Goal: Information Seeking & Learning: Learn about a topic

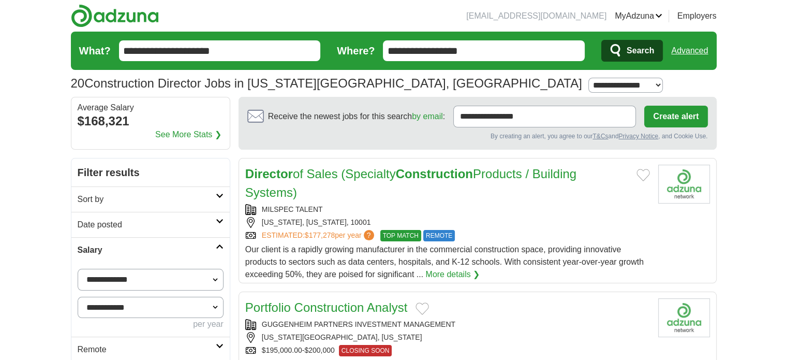
click at [216, 198] on link "Sort by" at bounding box center [150, 198] width 158 height 25
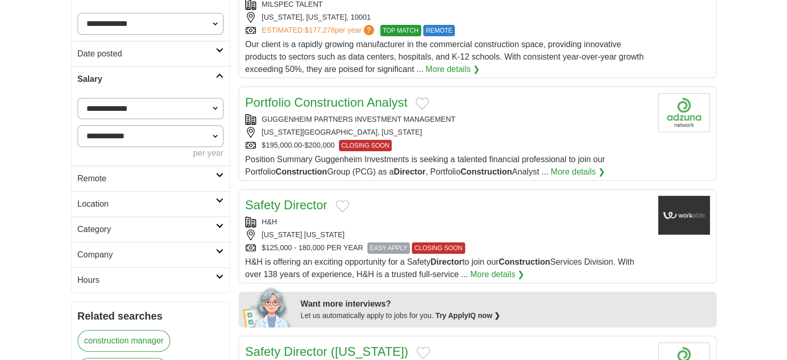
scroll to position [207, 0]
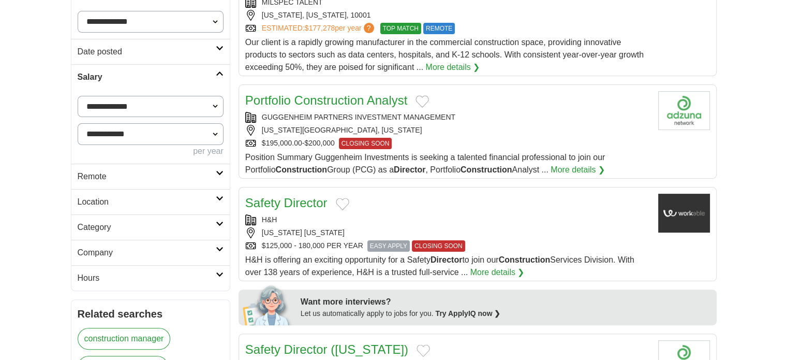
click at [220, 172] on icon at bounding box center [220, 172] width 8 height 5
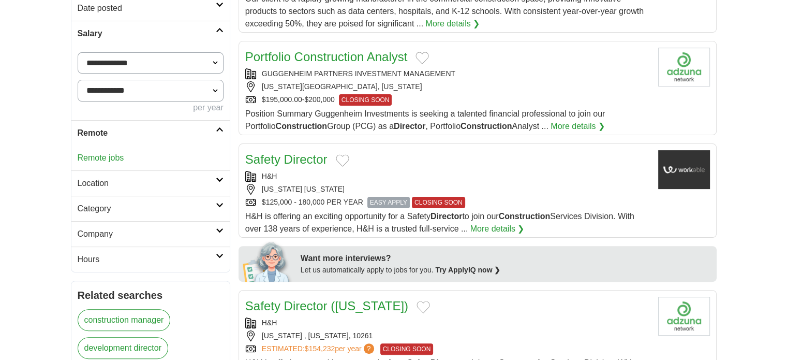
scroll to position [310, 0]
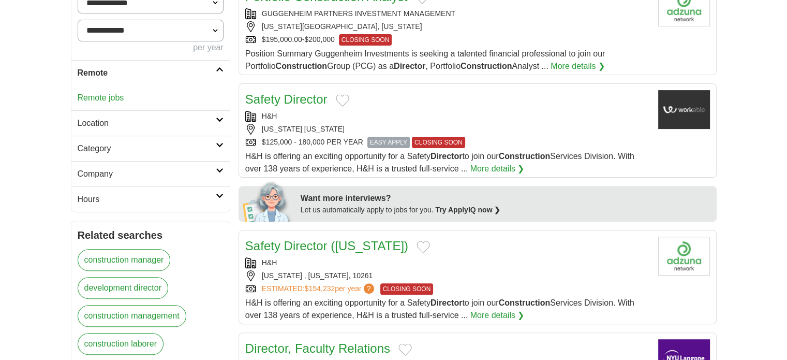
click at [214, 117] on h2 "Location" at bounding box center [147, 123] width 138 height 12
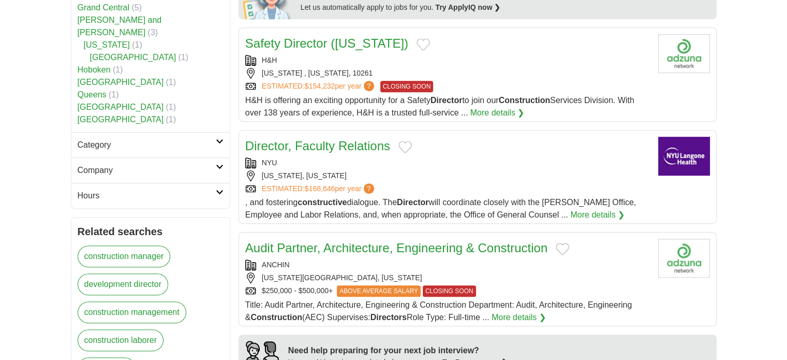
scroll to position [517, 0]
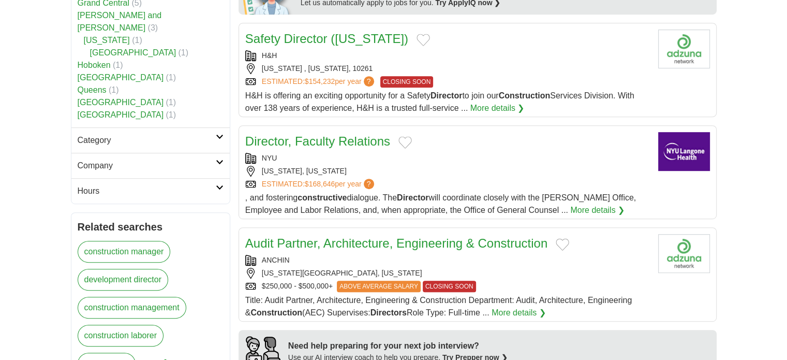
click at [219, 127] on link "Category" at bounding box center [150, 139] width 158 height 25
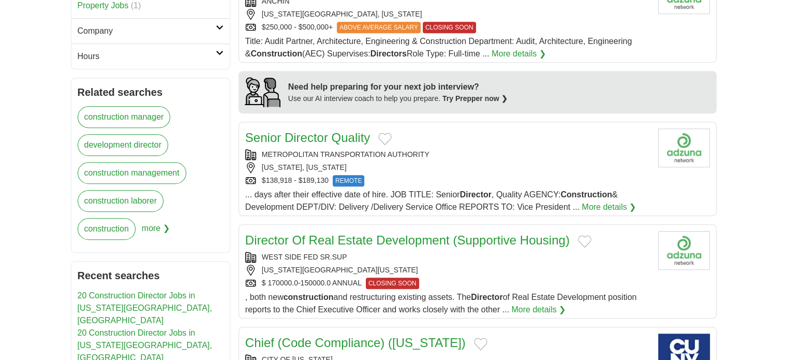
scroll to position [621, 0]
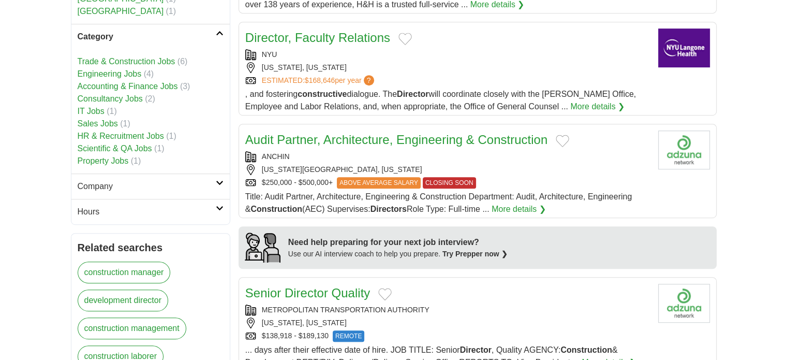
click at [219, 205] on icon at bounding box center [220, 207] width 8 height 5
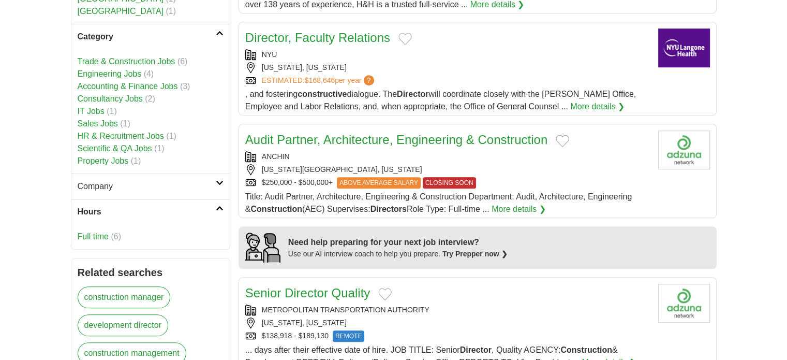
click at [99, 232] on link "Full time" at bounding box center [93, 236] width 31 height 9
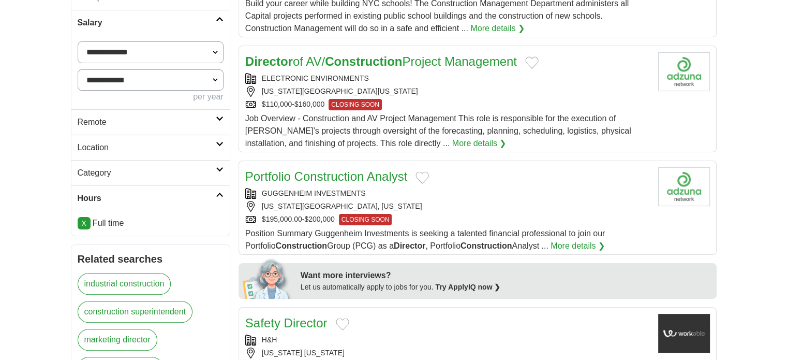
scroll to position [207, 0]
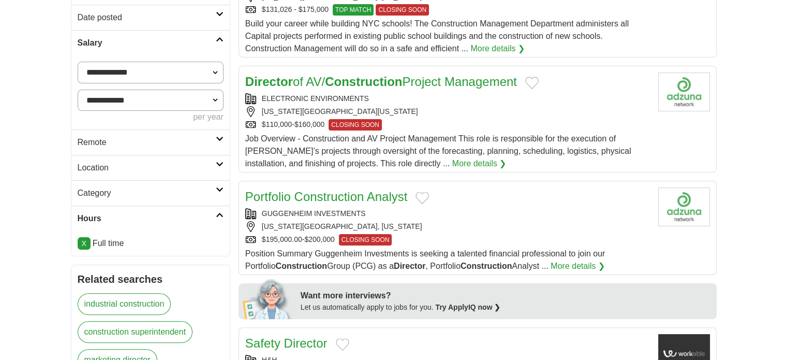
click at [218, 187] on icon at bounding box center [220, 189] width 8 height 5
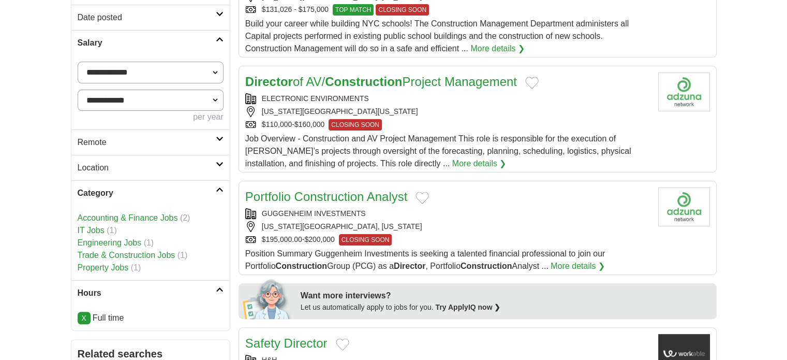
scroll to position [155, 0]
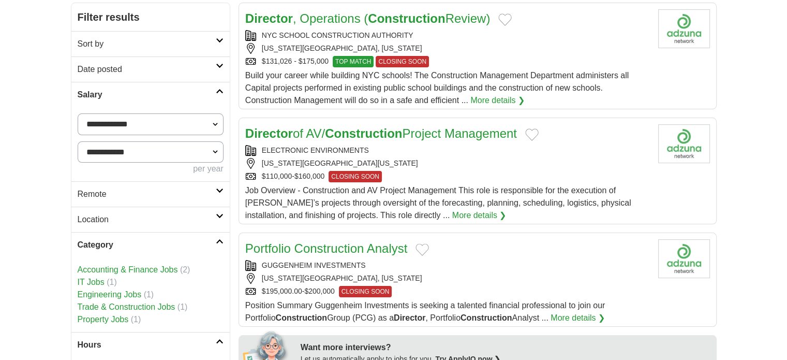
click at [217, 215] on icon at bounding box center [220, 215] width 8 height 5
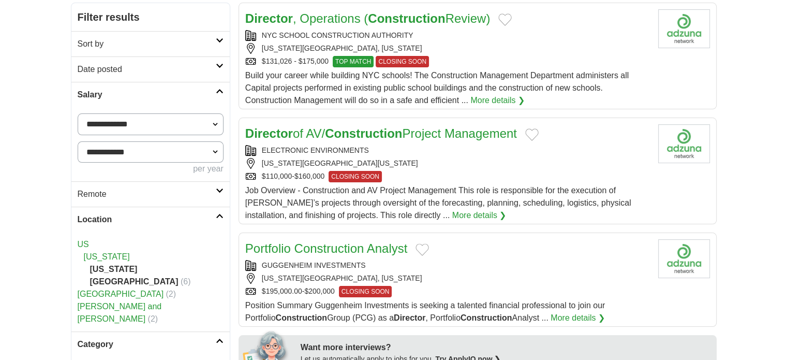
click at [218, 188] on icon at bounding box center [220, 190] width 8 height 5
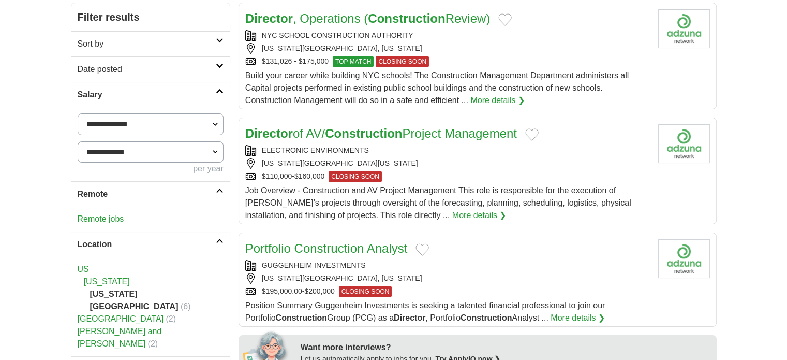
scroll to position [103, 0]
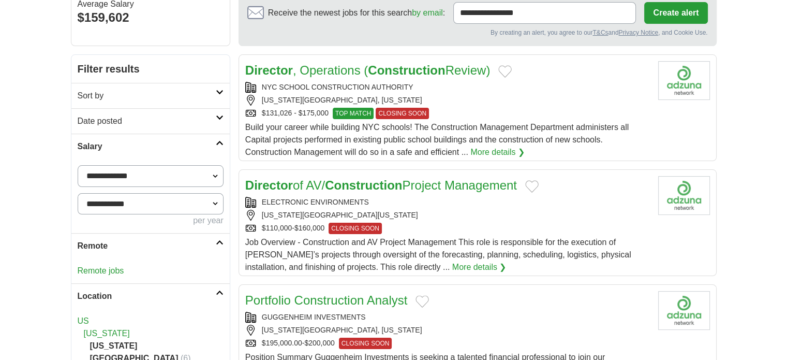
click at [219, 119] on link "Date posted" at bounding box center [150, 120] width 158 height 25
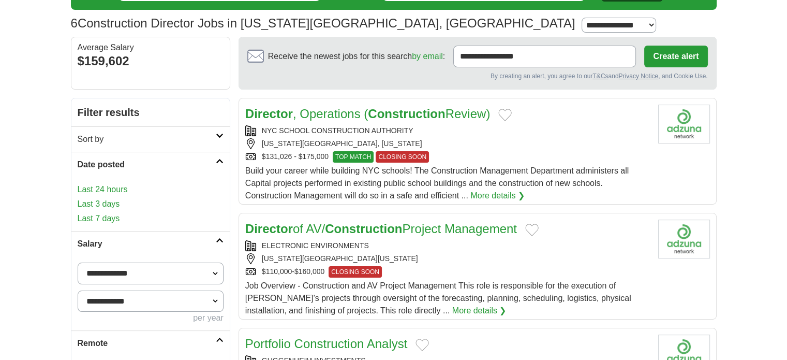
scroll to position [0, 0]
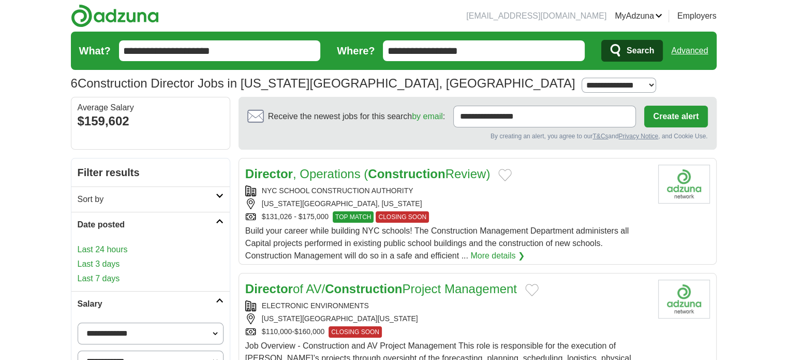
click at [582, 84] on select "**********" at bounding box center [619, 85] width 74 height 15
select select "**"
click at [582, 78] on select "**********" at bounding box center [619, 85] width 74 height 15
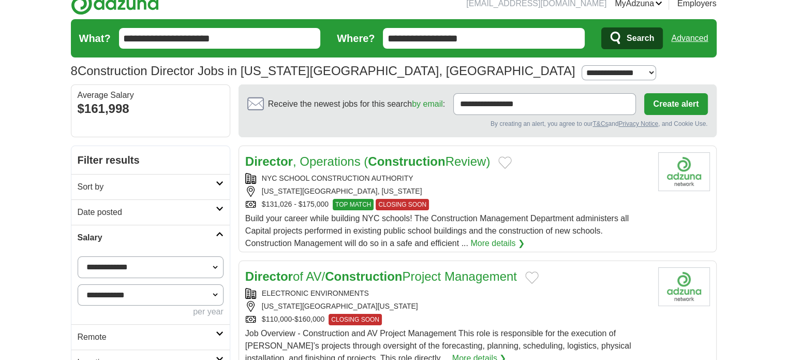
scroll to position [103, 0]
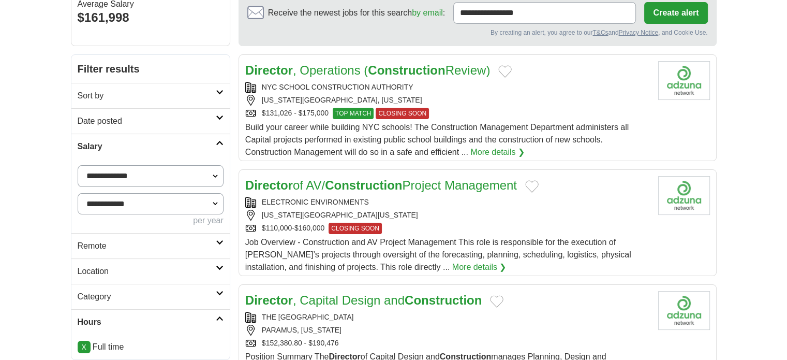
click at [219, 93] on icon at bounding box center [220, 92] width 8 height 5
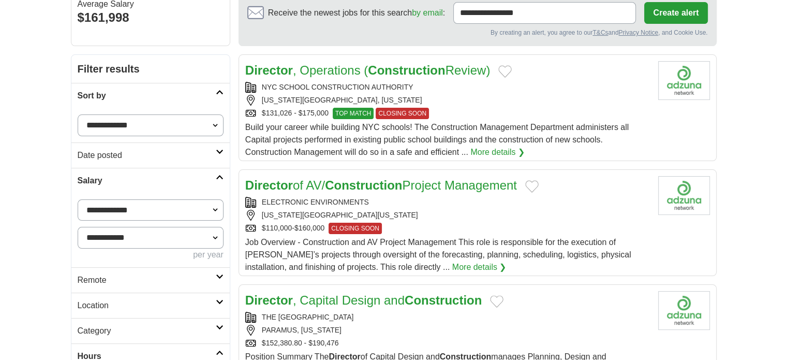
click at [218, 146] on link "Date posted" at bounding box center [150, 154] width 158 height 25
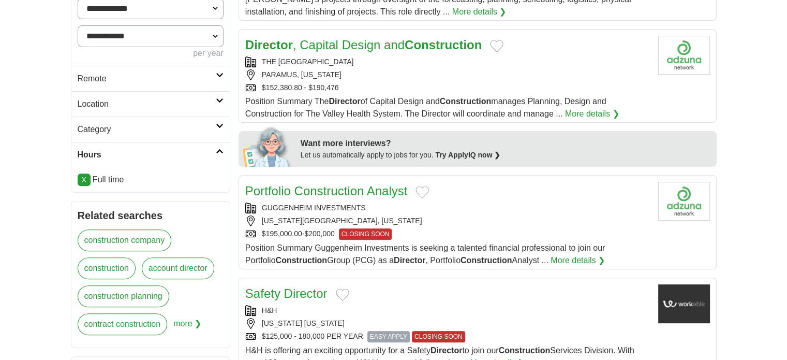
scroll to position [362, 0]
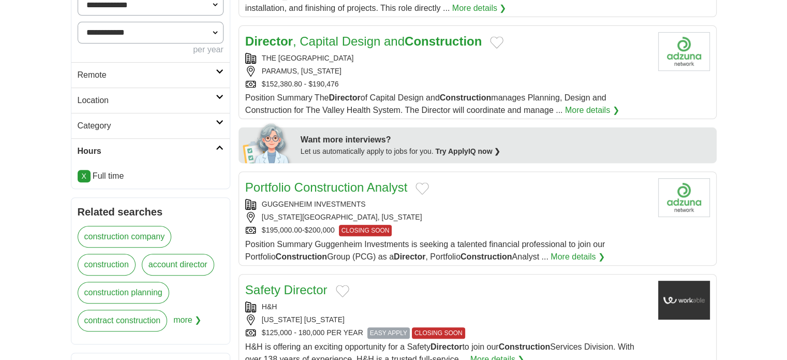
click at [217, 72] on icon at bounding box center [220, 71] width 8 height 5
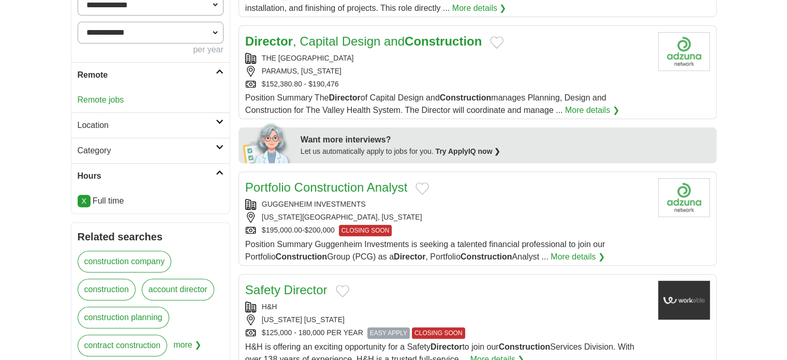
click at [219, 119] on icon at bounding box center [220, 121] width 8 height 5
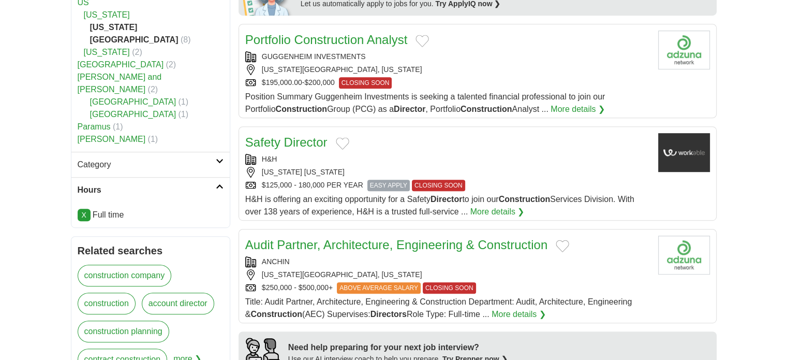
scroll to position [517, 0]
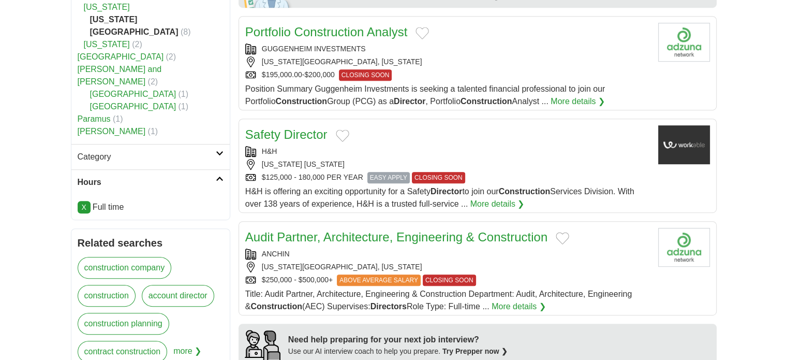
click at [220, 151] on icon at bounding box center [220, 153] width 8 height 5
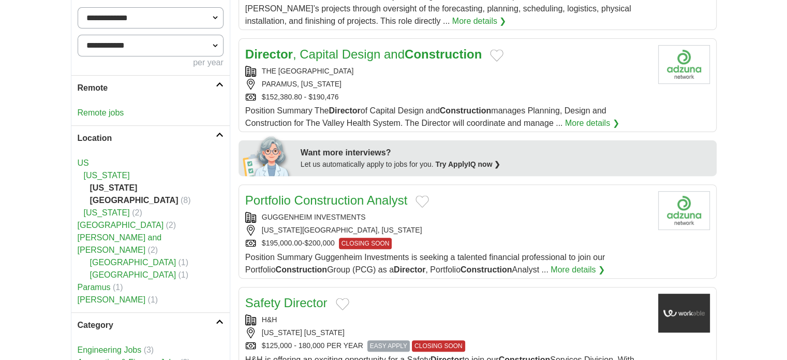
scroll to position [414, 0]
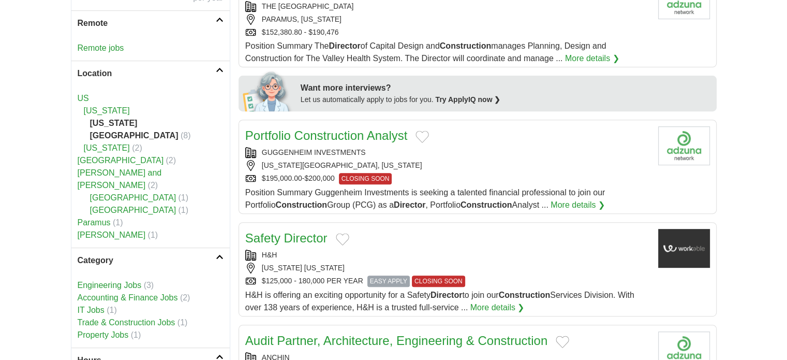
click at [279, 136] on link "Portfolio Construction Analyst" at bounding box center [326, 135] width 162 height 14
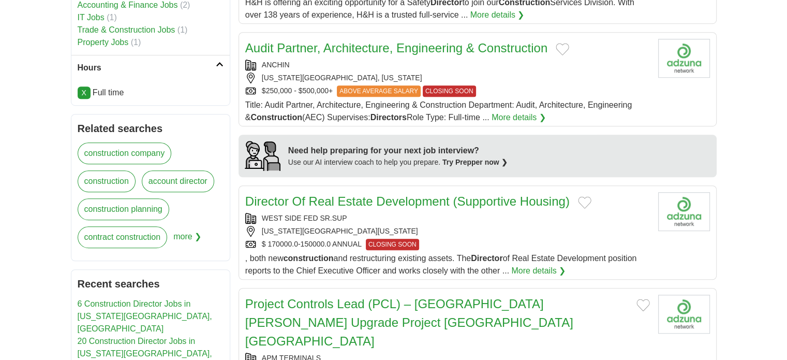
scroll to position [724, 0]
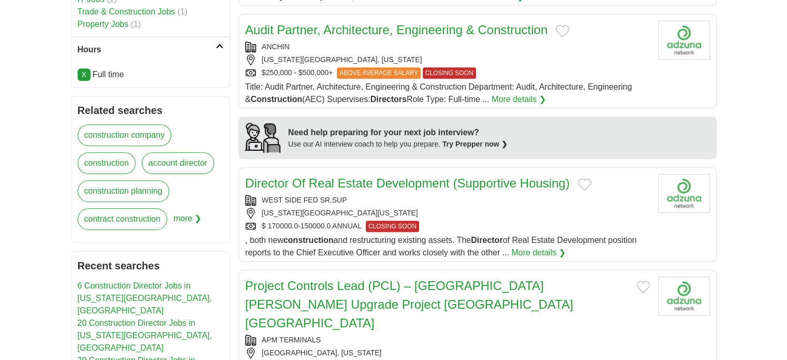
click at [322, 26] on link "Audit Partner, Architecture, Engineering & Construction" at bounding box center [396, 30] width 302 height 14
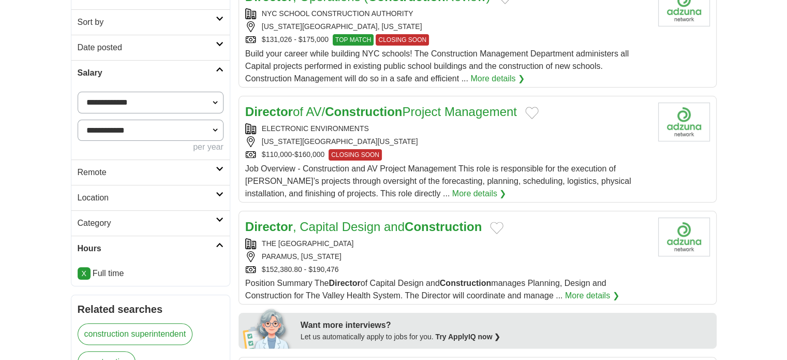
scroll to position [259, 0]
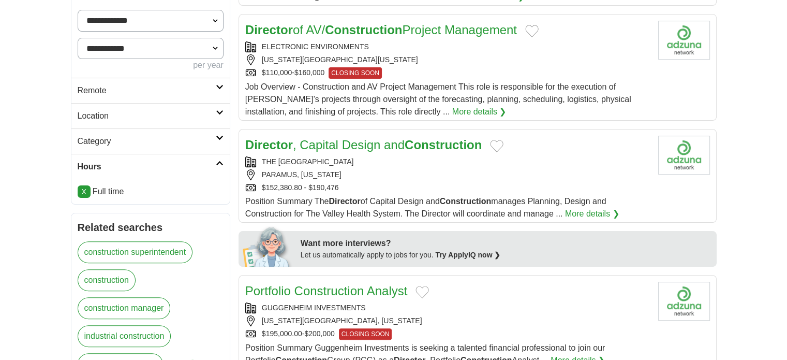
click at [218, 110] on icon at bounding box center [220, 112] width 8 height 5
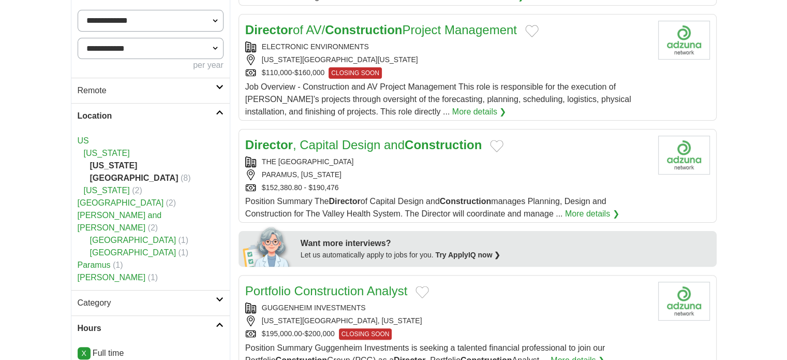
click at [83, 198] on link "[GEOGRAPHIC_DATA]" at bounding box center [121, 202] width 86 height 9
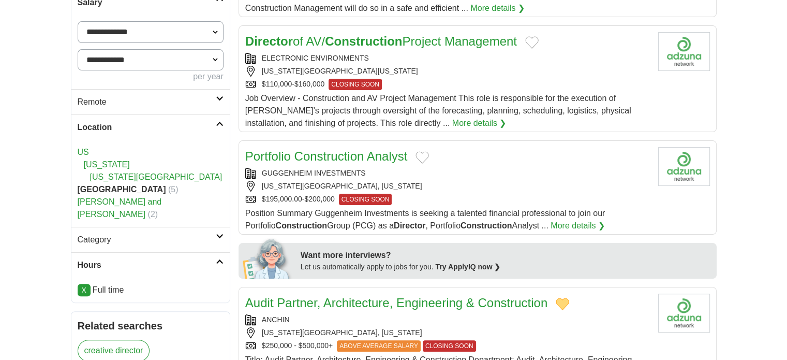
scroll to position [259, 0]
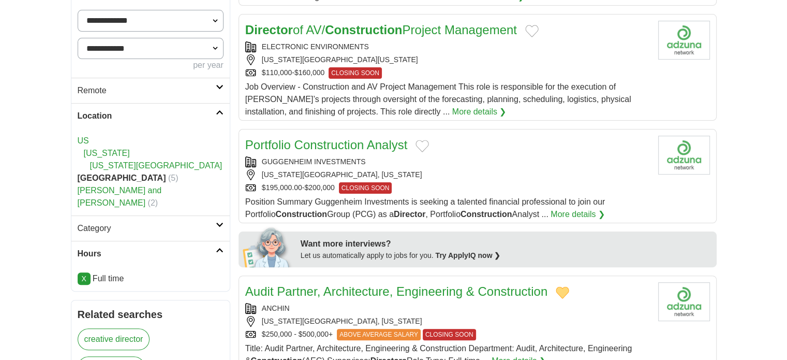
click at [219, 111] on icon at bounding box center [220, 112] width 8 height 5
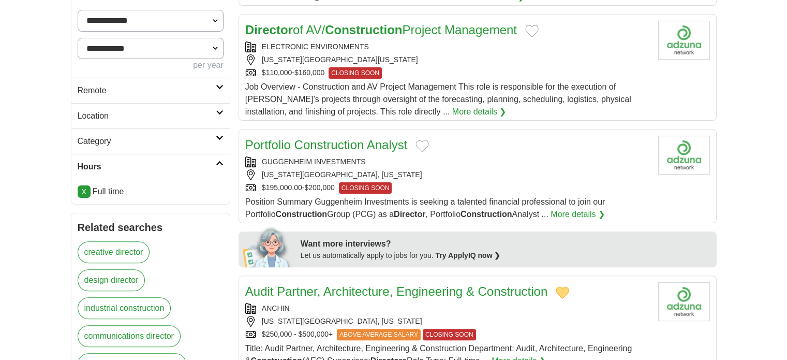
click at [219, 111] on icon at bounding box center [220, 112] width 8 height 5
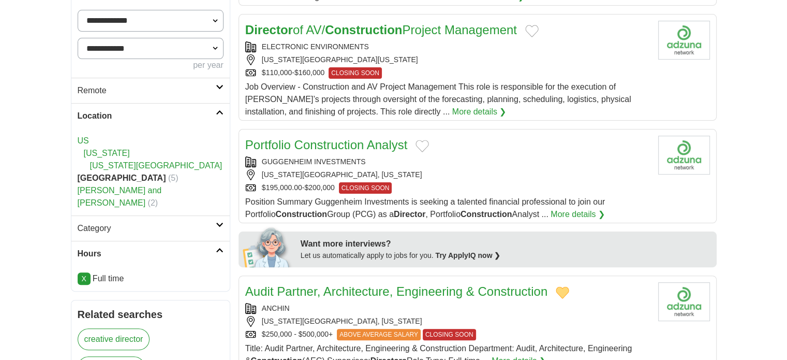
click at [95, 151] on link "[US_STATE]" at bounding box center [107, 152] width 46 height 9
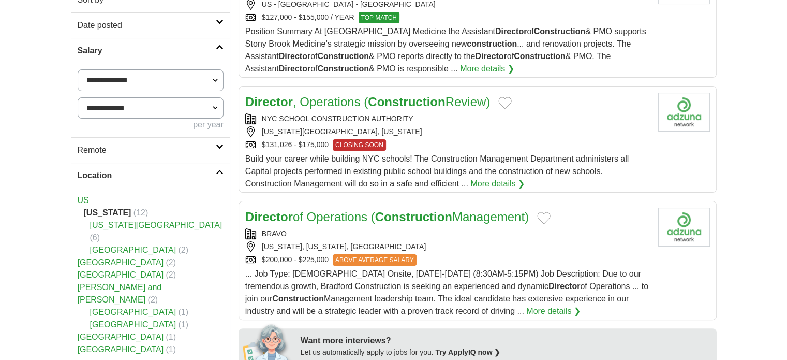
scroll to position [310, 0]
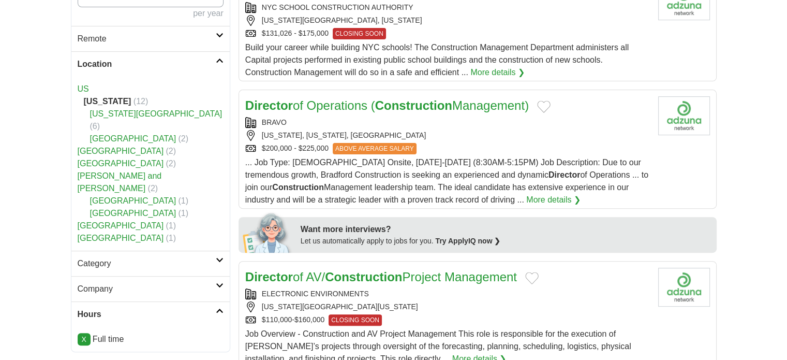
click at [91, 159] on link "[GEOGRAPHIC_DATA]" at bounding box center [121, 163] width 86 height 9
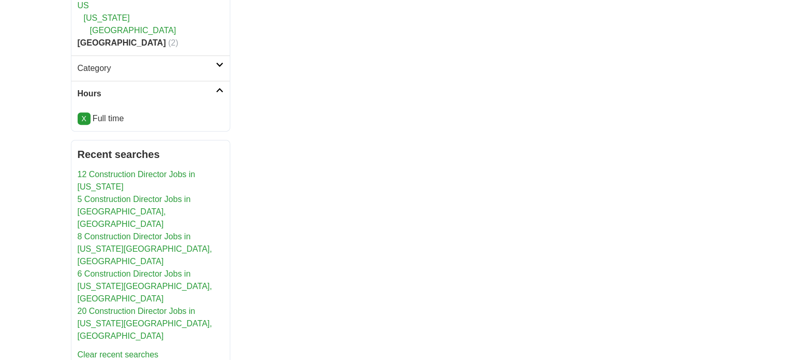
scroll to position [310, 0]
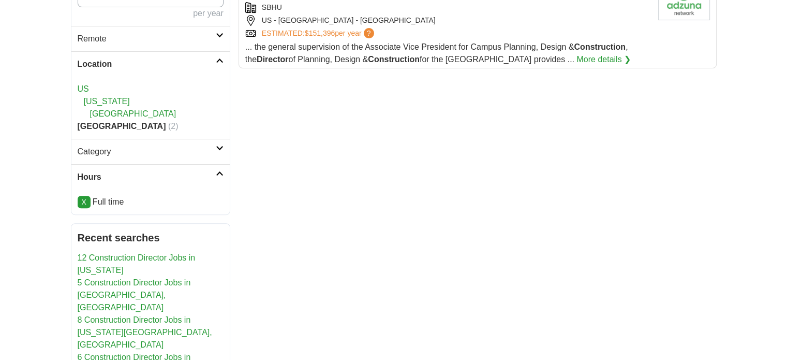
click at [106, 100] on link "[US_STATE]" at bounding box center [107, 101] width 46 height 9
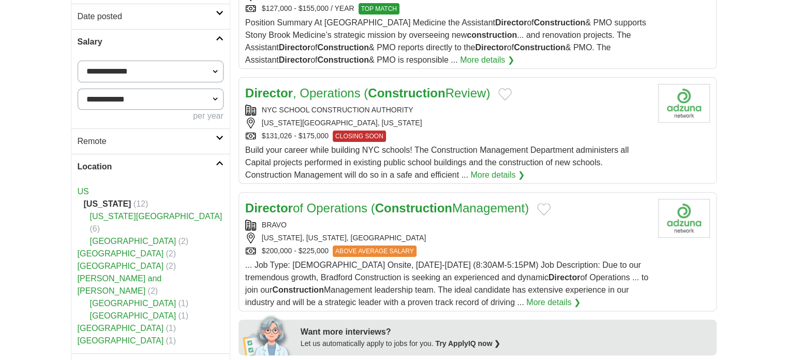
scroll to position [310, 0]
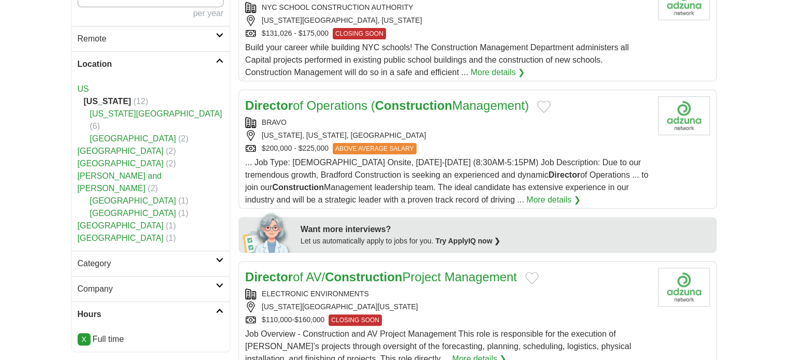
click at [115, 134] on link "[GEOGRAPHIC_DATA]" at bounding box center [133, 138] width 86 height 9
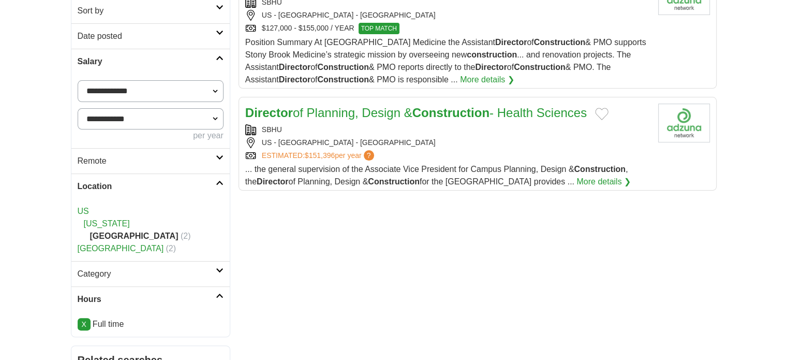
scroll to position [207, 0]
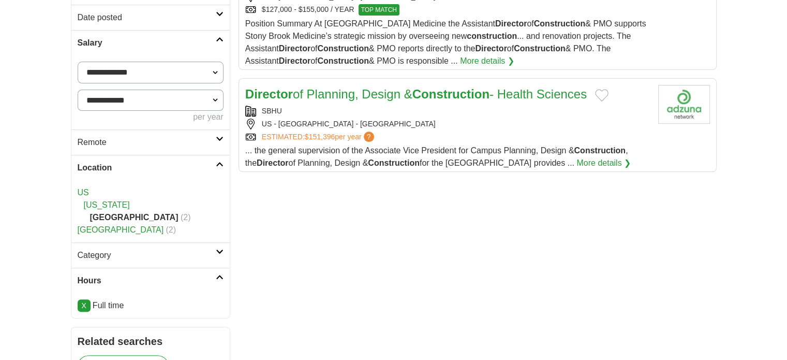
click at [94, 204] on link "[US_STATE]" at bounding box center [107, 204] width 46 height 9
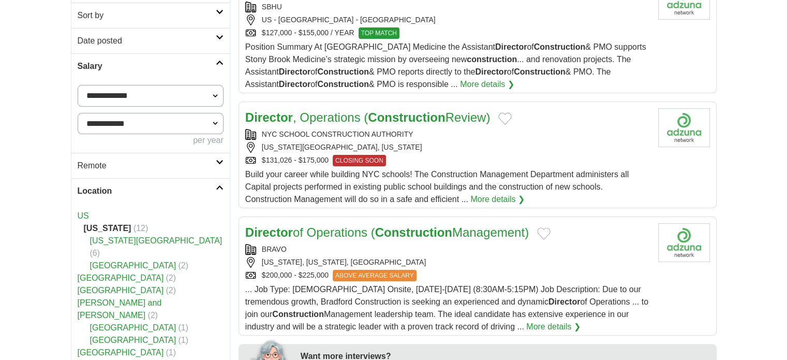
scroll to position [259, 0]
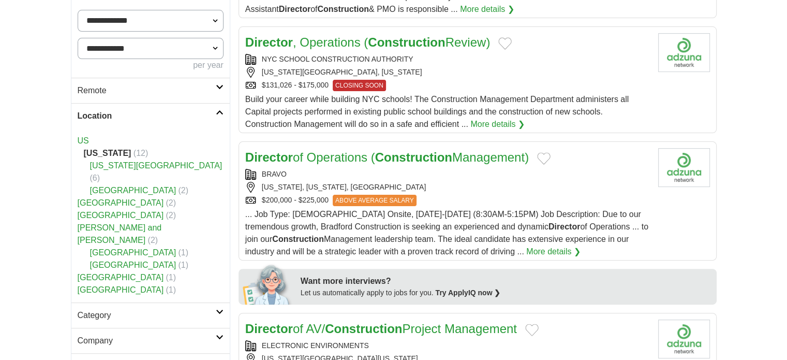
click at [113, 161] on link "[US_STATE][GEOGRAPHIC_DATA]" at bounding box center [156, 165] width 132 height 9
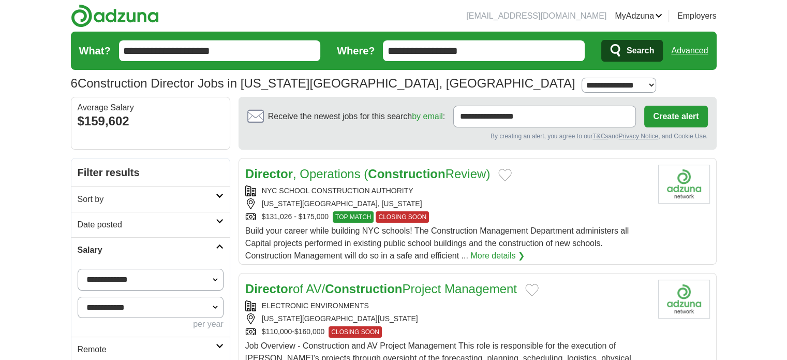
click at [652, 12] on link "MyAdzuna" at bounding box center [639, 16] width 48 height 12
click at [656, 17] on link "MyAdzuna" at bounding box center [639, 16] width 48 height 12
click at [621, 16] on link "MyAdzuna" at bounding box center [639, 16] width 48 height 12
click at [658, 18] on link "MyAdzuna" at bounding box center [639, 16] width 48 height 12
click at [0, 0] on link "Favorites" at bounding box center [0, 0] width 0 height 0
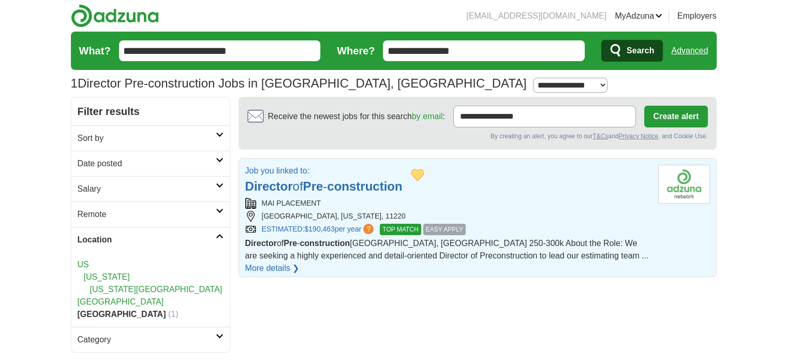
click at [457, 228] on span "EASY APPLY" at bounding box center [444, 228] width 42 height 11
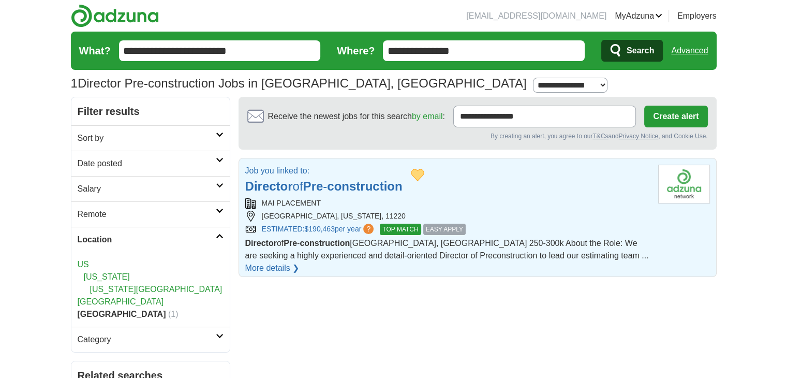
click at [435, 229] on span "EASY APPLY" at bounding box center [444, 228] width 42 height 11
